Goal: Find contact information: Obtain details needed to contact an individual or organization

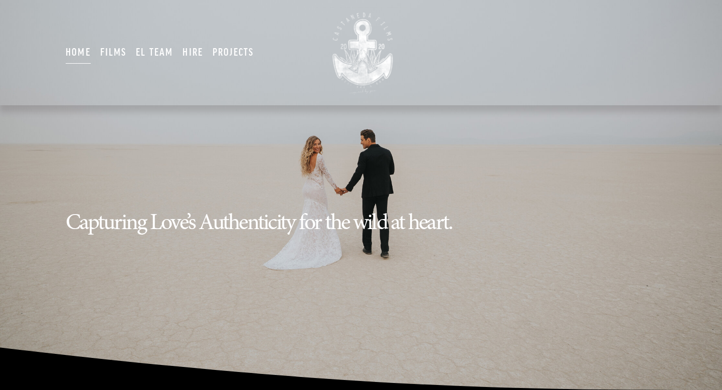
click at [111, 47] on link "Films" at bounding box center [113, 53] width 27 height 24
type input "*****"
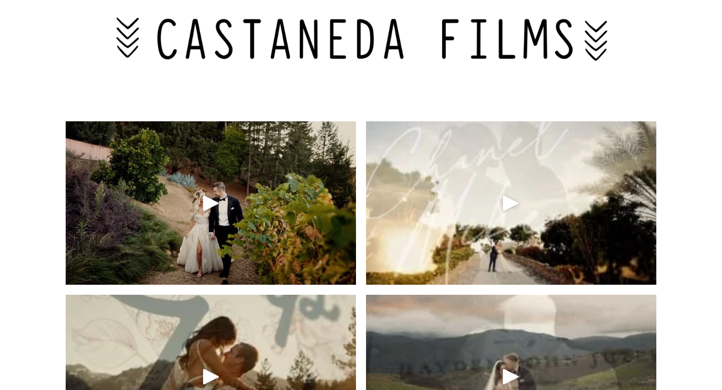
scroll to position [516, 0]
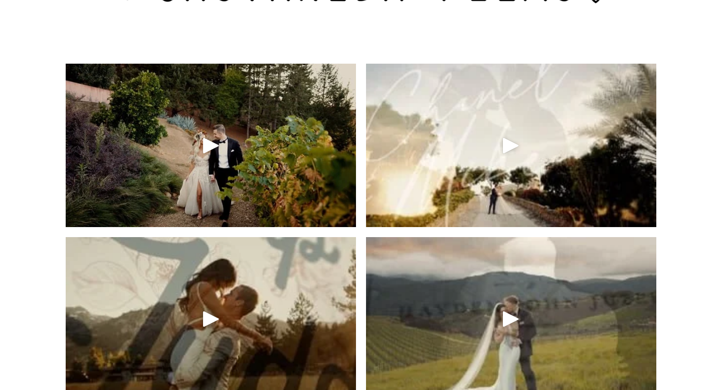
click at [213, 152] on div "Play" at bounding box center [211, 145] width 24 height 24
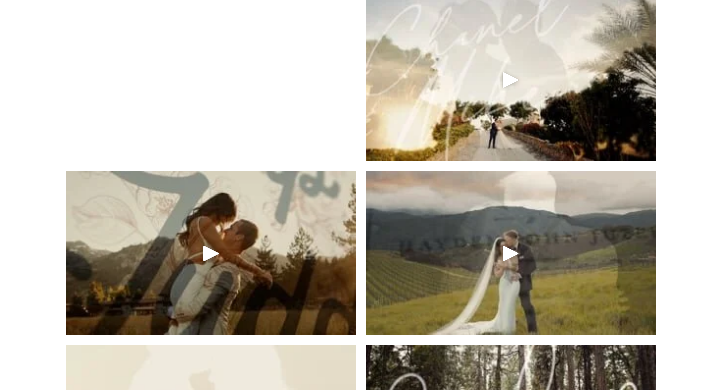
scroll to position [583, 0]
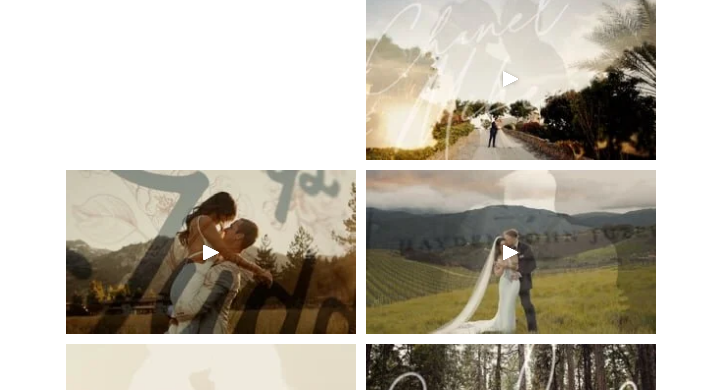
click at [219, 258] on div "Play" at bounding box center [211, 252] width 24 height 24
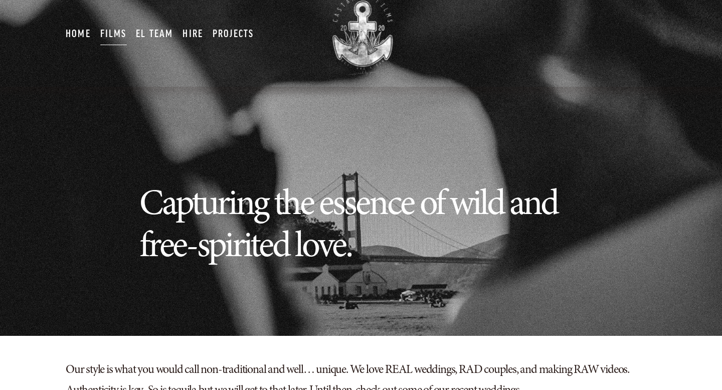
scroll to position [0, 0]
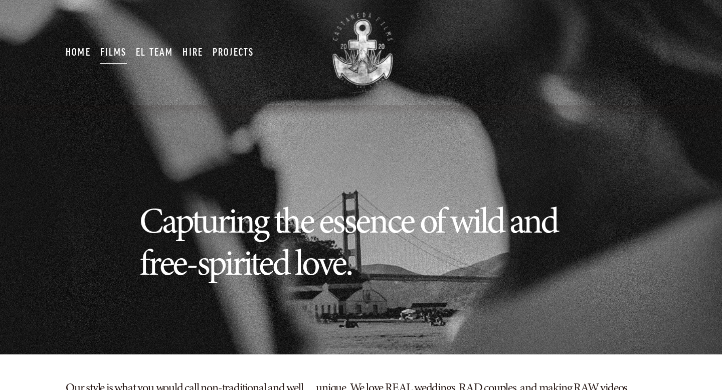
click at [147, 47] on link "EL TEAM" at bounding box center [154, 53] width 37 height 24
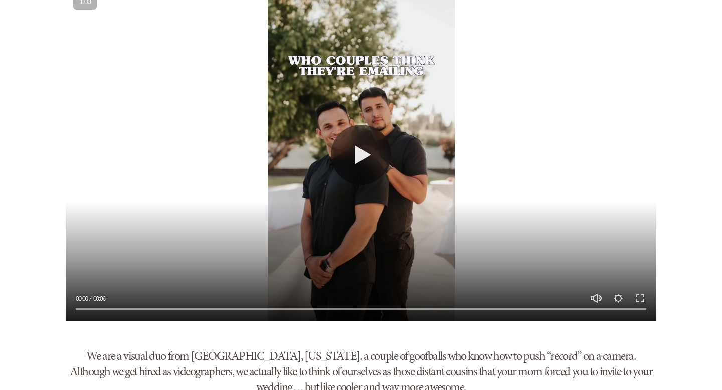
scroll to position [430, 0]
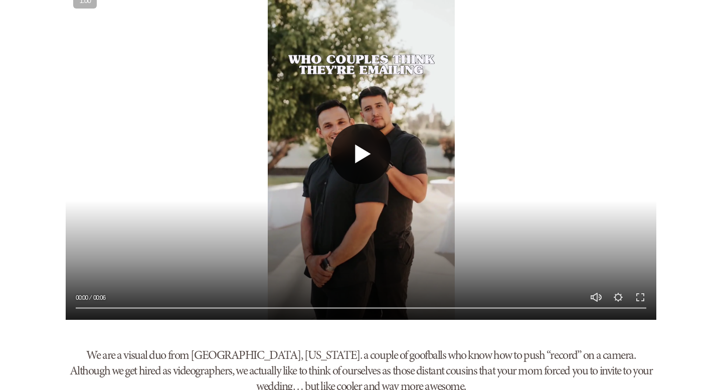
click at [340, 160] on button "Play" at bounding box center [361, 154] width 60 height 60
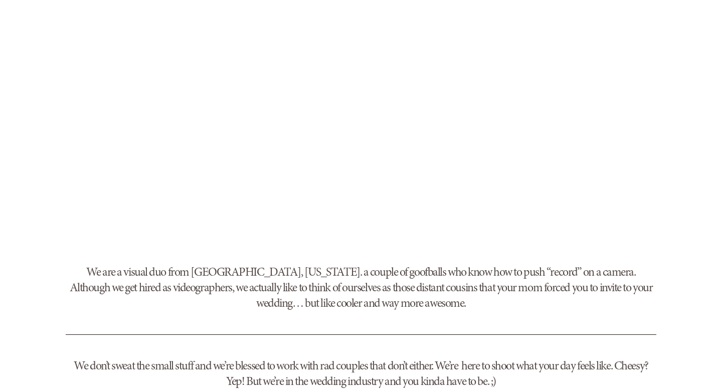
scroll to position [516, 0]
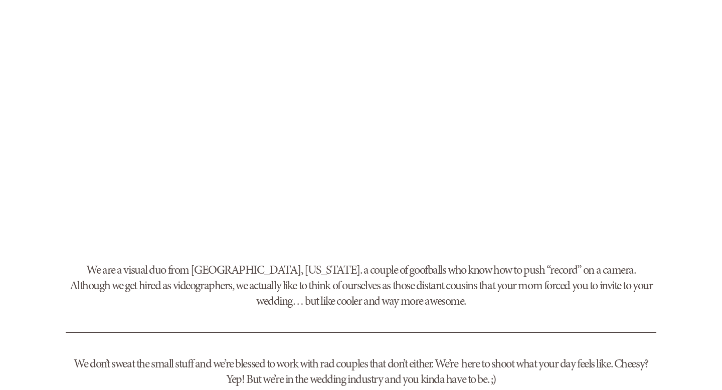
type input "***"
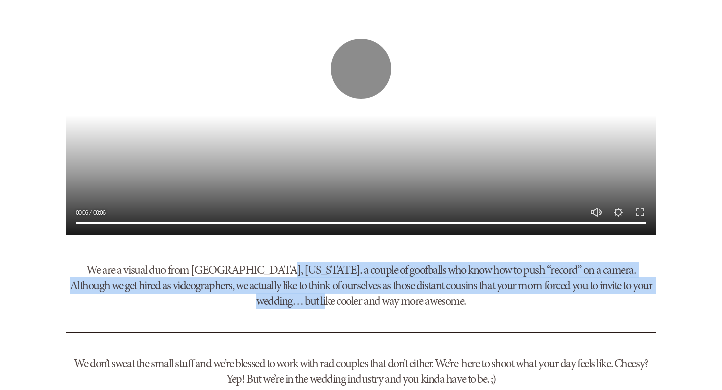
drag, startPoint x: 263, startPoint y: 271, endPoint x: 359, endPoint y: 297, distance: 99.9
click at [359, 297] on h3 "We are a visual duo from Reno, Nevada. a couple of goofballs who know how to pu…" at bounding box center [361, 285] width 591 height 47
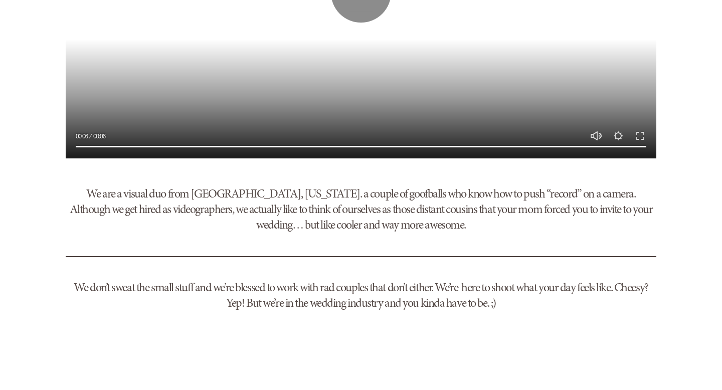
scroll to position [586, 0]
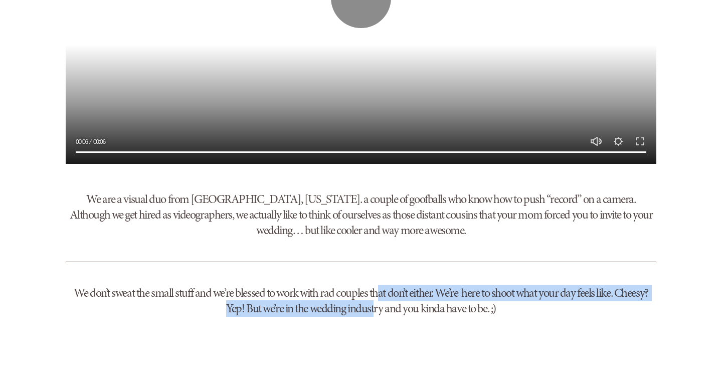
drag, startPoint x: 376, startPoint y: 312, endPoint x: 376, endPoint y: 295, distance: 17.6
click at [376, 295] on h3 "We don’t sweat the small stuff and we’re blessed to work with rad couples that …" at bounding box center [361, 300] width 591 height 31
drag, startPoint x: 376, startPoint y: 295, endPoint x: 375, endPoint y: 310, distance: 15.1
click at [375, 310] on h3 "We don’t sweat the small stuff and we’re blessed to work with rad couples that …" at bounding box center [361, 300] width 591 height 31
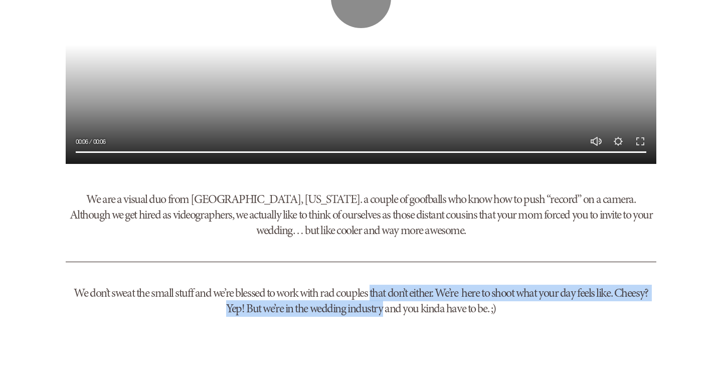
click at [375, 310] on h3 "We don’t sweat the small stuff and we’re blessed to work with rad couples that …" at bounding box center [361, 300] width 591 height 31
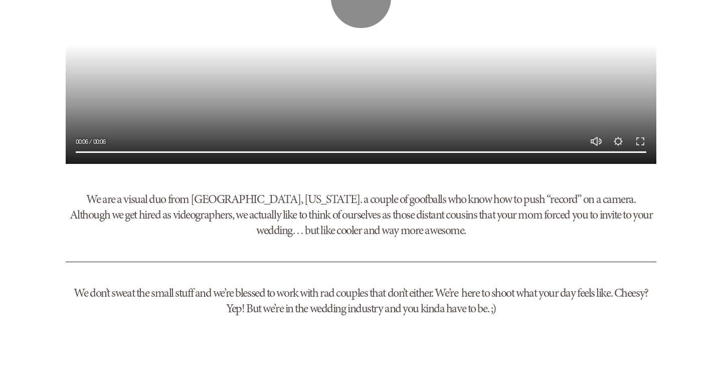
click at [375, 310] on h3 "We don’t sweat the small stuff and we’re blessed to work with rad couples that …" at bounding box center [361, 300] width 591 height 31
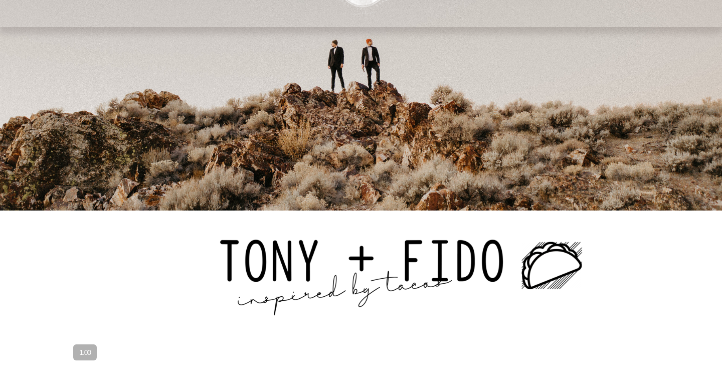
scroll to position [0, 0]
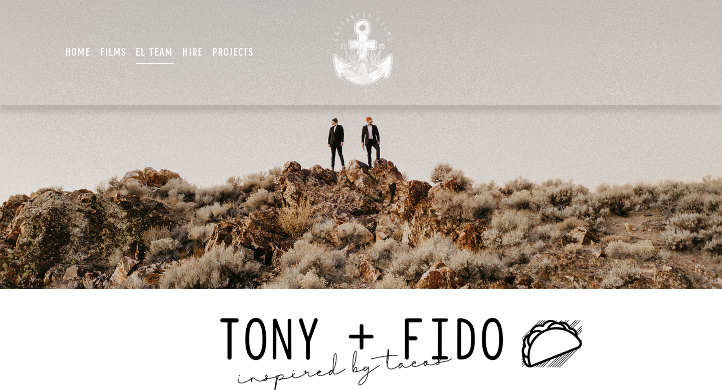
click at [192, 52] on link "Hire" at bounding box center [193, 53] width 21 height 24
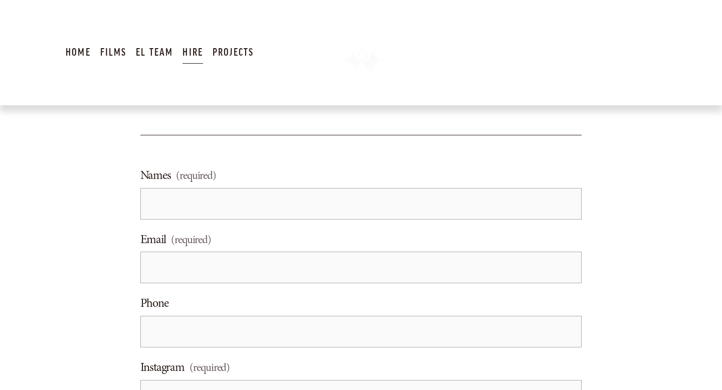
click at [233, 52] on link "Projects" at bounding box center [234, 53] width 42 height 24
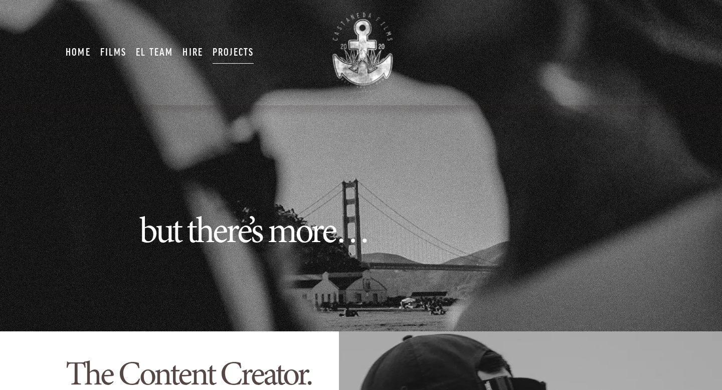
click at [188, 54] on link "Hire" at bounding box center [193, 53] width 21 height 24
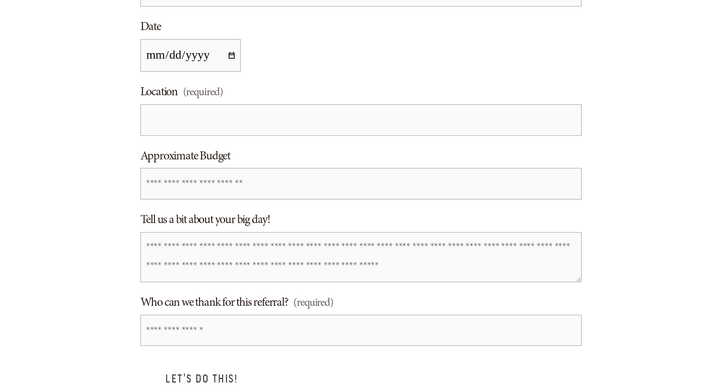
scroll to position [405, 0]
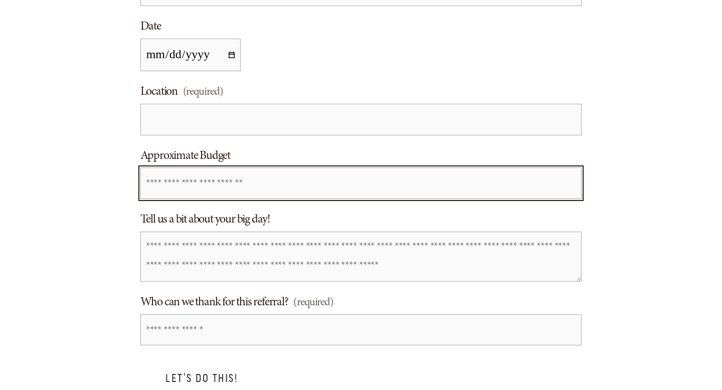
click at [167, 185] on input "Approximate Budget" at bounding box center [361, 184] width 442 height 32
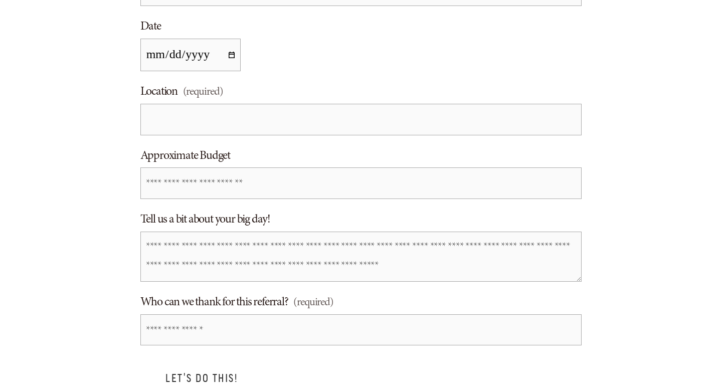
click at [102, 204] on div "Names (required) Email (required) Phone Instagram (required) Date Location (req…" at bounding box center [361, 62] width 722 height 676
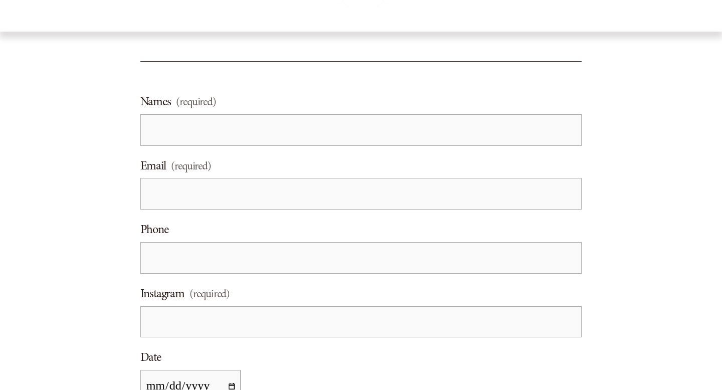
scroll to position [0, 0]
